Goal: Check status: Check status

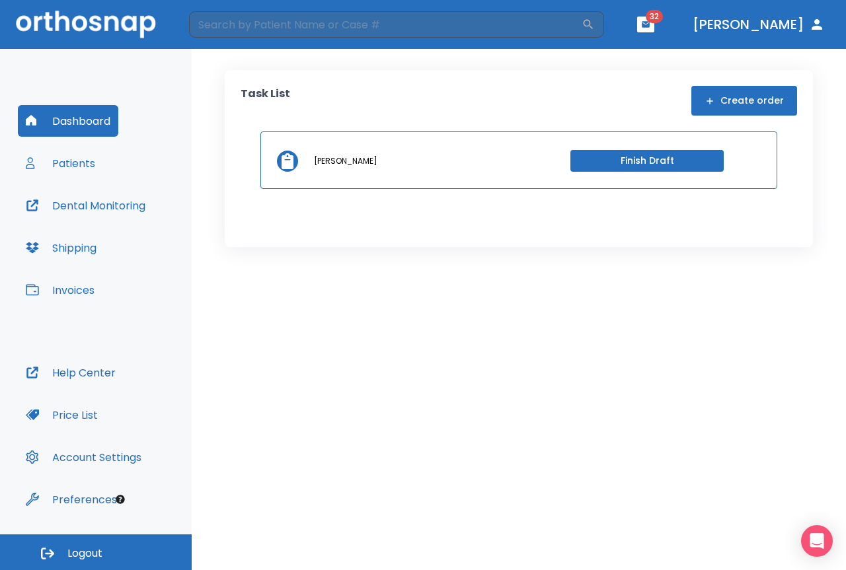
click at [87, 163] on button "Patients" at bounding box center [60, 163] width 85 height 32
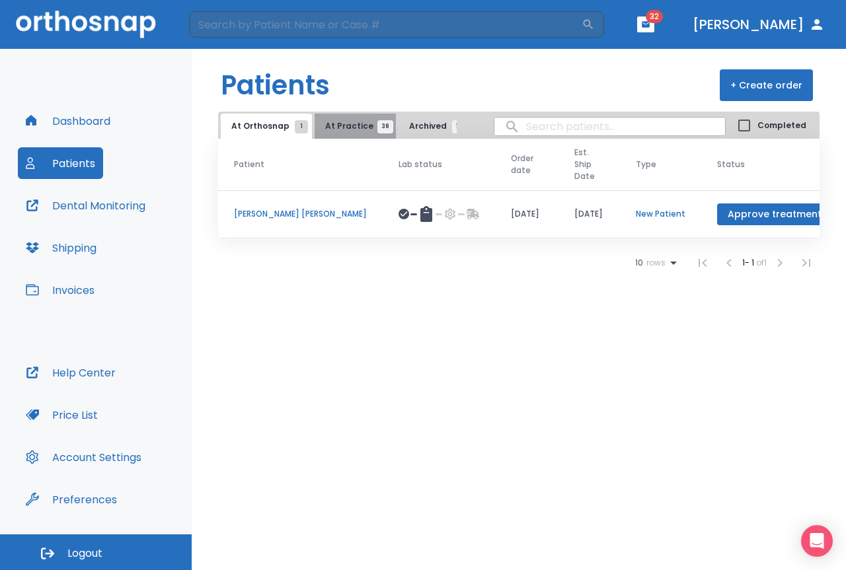
click at [360, 132] on span "At Practice 38" at bounding box center [355, 126] width 60 height 12
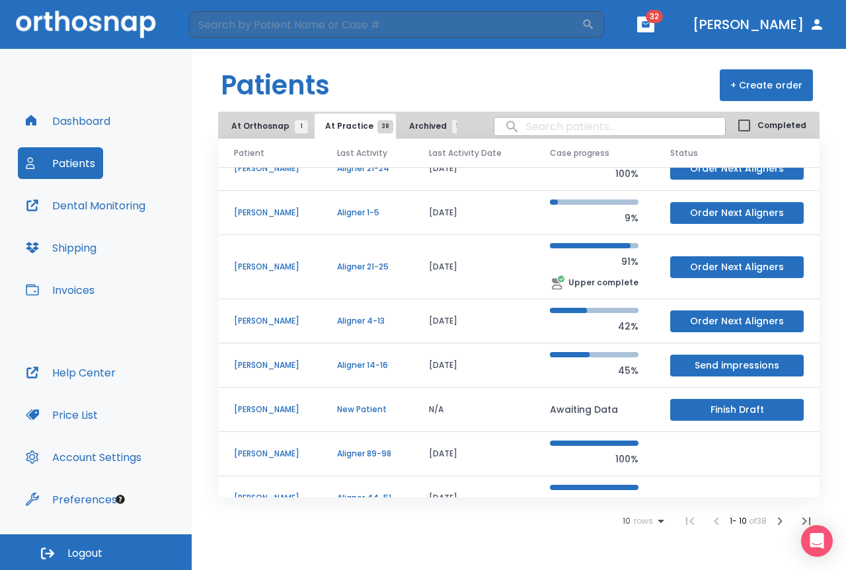
scroll to position [133, 0]
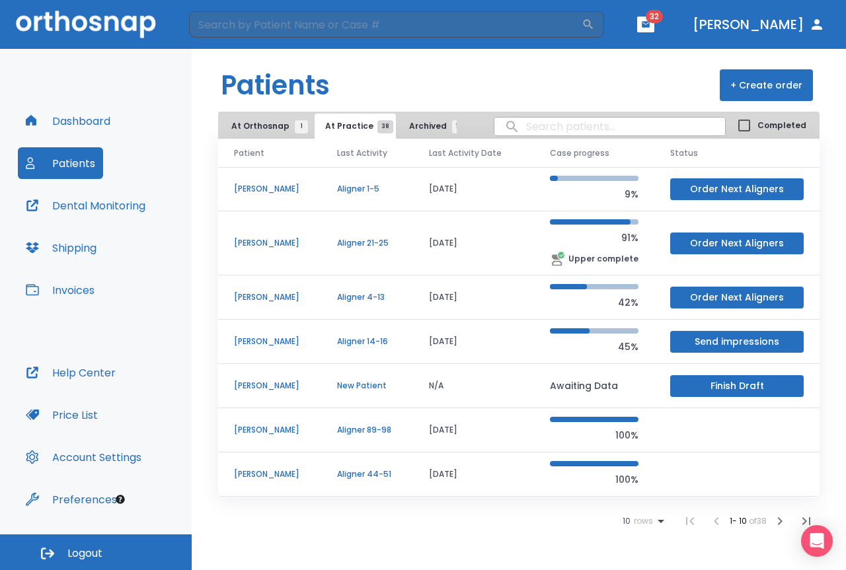
click at [270, 472] on p "[PERSON_NAME]" at bounding box center [269, 475] width 71 height 12
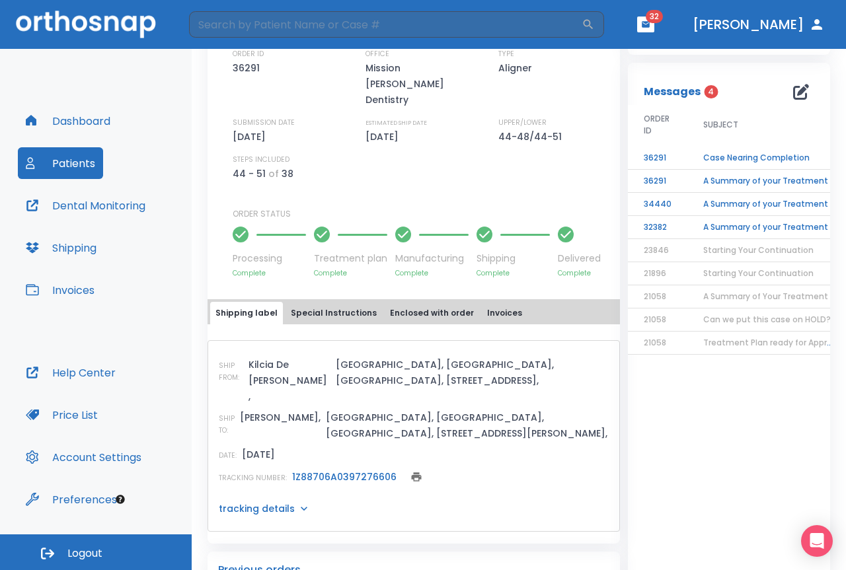
scroll to position [397, 0]
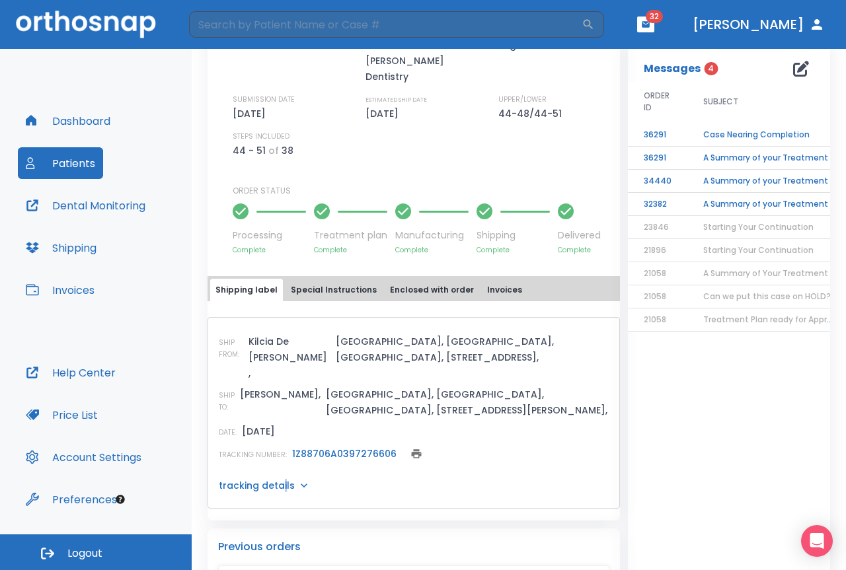
click at [282, 414] on div "SHIP FROM: [GEOGRAPHIC_DATA][PERSON_NAME] , [GEOGRAPHIC_DATA], [GEOGRAPHIC_DATA…" at bounding box center [414, 413] width 412 height 192
click at [281, 479] on p "tracking details" at bounding box center [257, 485] width 76 height 13
click at [316, 447] on link "1Z88706A0397276606" at bounding box center [344, 453] width 104 height 13
click at [297, 479] on icon at bounding box center [303, 485] width 13 height 13
